Goal: Find contact information: Find contact information

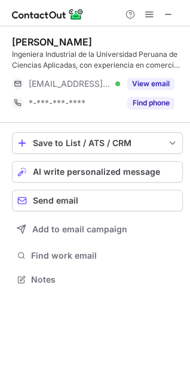
scroll to position [271, 190]
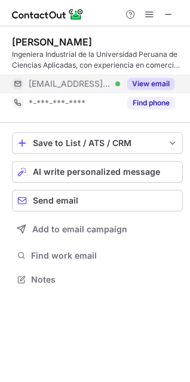
click at [150, 86] on button "View email" at bounding box center [150, 84] width 47 height 12
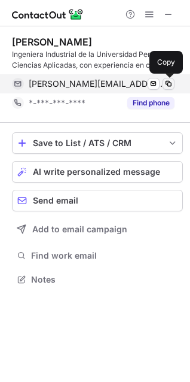
click at [170, 81] on span at bounding box center [169, 84] width 10 height 10
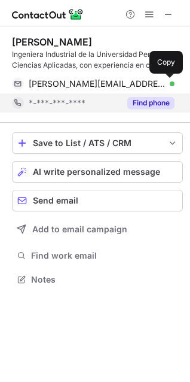
click at [148, 103] on button "Find phone" at bounding box center [150, 103] width 47 height 12
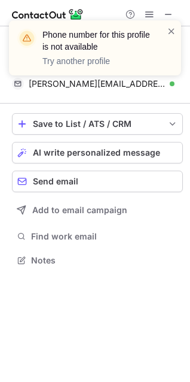
scroll to position [252, 190]
click at [169, 31] on span at bounding box center [172, 31] width 10 height 12
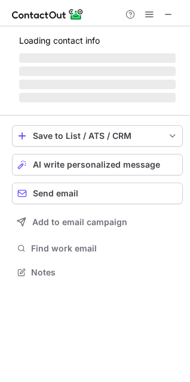
scroll to position [290, 190]
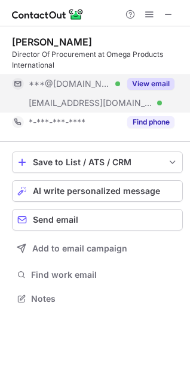
click at [148, 80] on button "View email" at bounding box center [150, 84] width 47 height 12
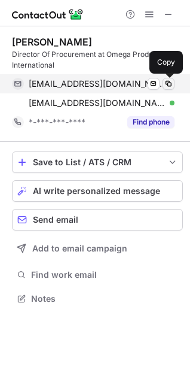
click at [170, 83] on span at bounding box center [169, 84] width 10 height 10
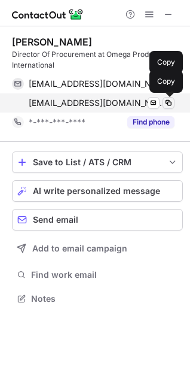
click at [169, 100] on span at bounding box center [169, 103] width 10 height 10
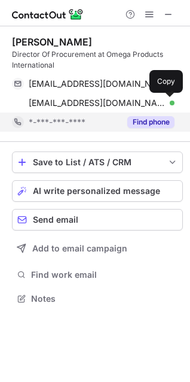
click at [151, 123] on button "Find phone" at bounding box center [150, 122] width 47 height 12
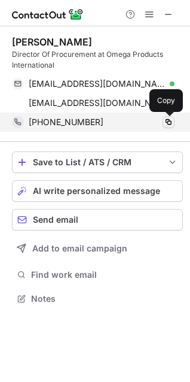
click at [167, 119] on span at bounding box center [169, 122] width 10 height 10
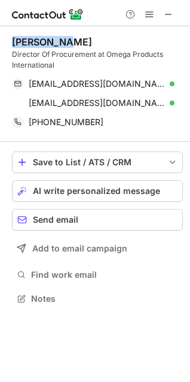
drag, startPoint x: 13, startPoint y: 40, endPoint x: 63, endPoint y: 39, distance: 50.2
click at [63, 39] on div "David Chen" at bounding box center [52, 42] width 80 height 12
copy div "David Chen"
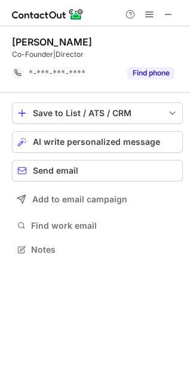
scroll to position [241, 190]
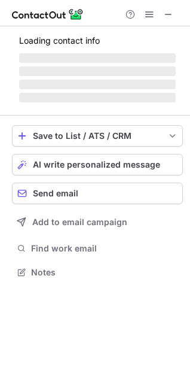
scroll to position [260, 190]
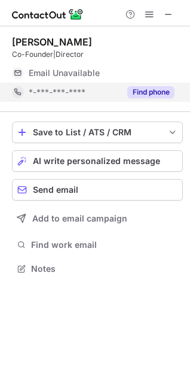
click at [140, 94] on button "Find phone" at bounding box center [150, 92] width 47 height 12
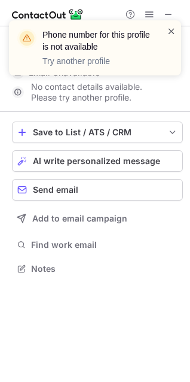
click at [170, 30] on span at bounding box center [172, 31] width 10 height 12
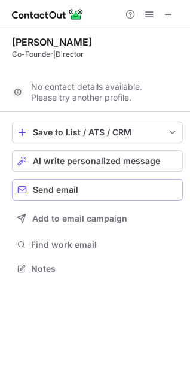
scroll to position [241, 190]
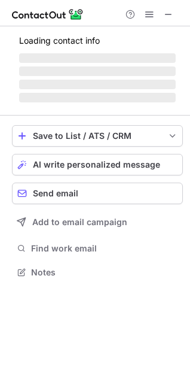
scroll to position [271, 190]
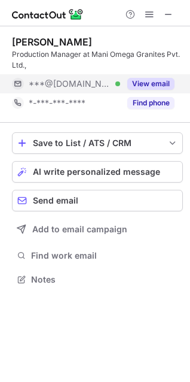
click at [148, 84] on button "View email" at bounding box center [150, 84] width 47 height 12
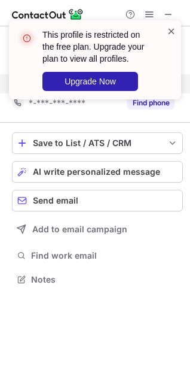
click at [172, 29] on span at bounding box center [172, 31] width 10 height 12
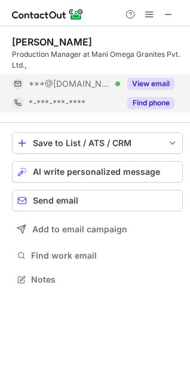
click at [141, 106] on button "Find phone" at bounding box center [150, 103] width 47 height 12
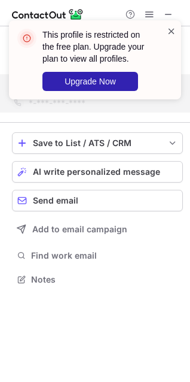
click at [168, 30] on span at bounding box center [172, 31] width 10 height 12
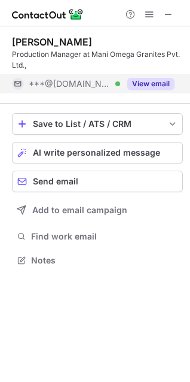
scroll to position [252, 190]
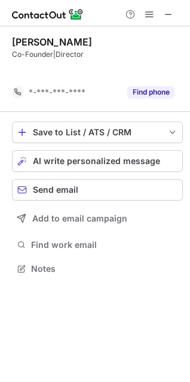
scroll to position [241, 190]
